Goal: Use online tool/utility: Use online tool/utility

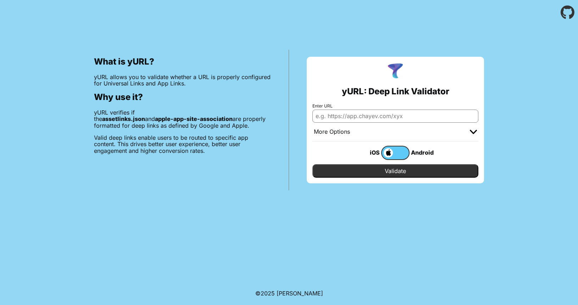
click at [341, 116] on input "Enter URL" at bounding box center [395, 116] width 166 height 13
paste input "https://www.kohls.com/"
type input "https://www.kohls.com/"
click at [312, 164] on input "Validate" at bounding box center [395, 170] width 166 height 13
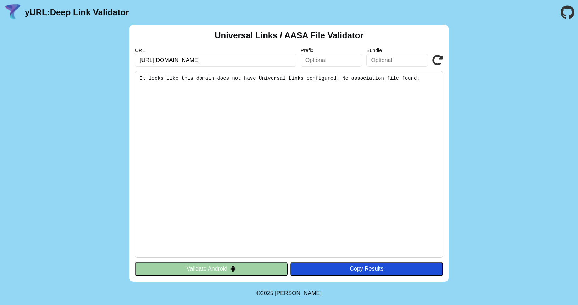
click at [317, 85] on pre "It looks like this domain does not have Universal Links configured. No associat…" at bounding box center [289, 164] width 308 height 187
click at [277, 62] on input "https://www.kohls.com/" at bounding box center [215, 60] width 161 height 13
paste input "kohls.sjv.io/c/10579/387364/5349"
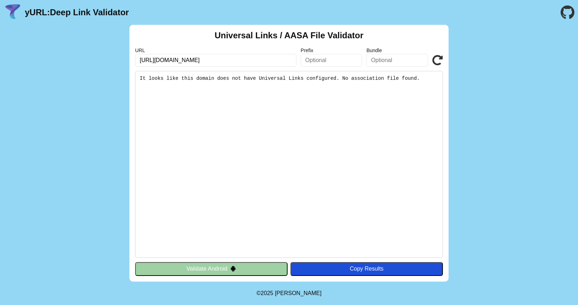
type input "[URL][DOMAIN_NAME]"
click button "Validate" at bounding box center [0, 0] width 0 height 0
click at [439, 59] on icon at bounding box center [437, 60] width 11 height 11
